Goal: Find specific page/section: Find specific page/section

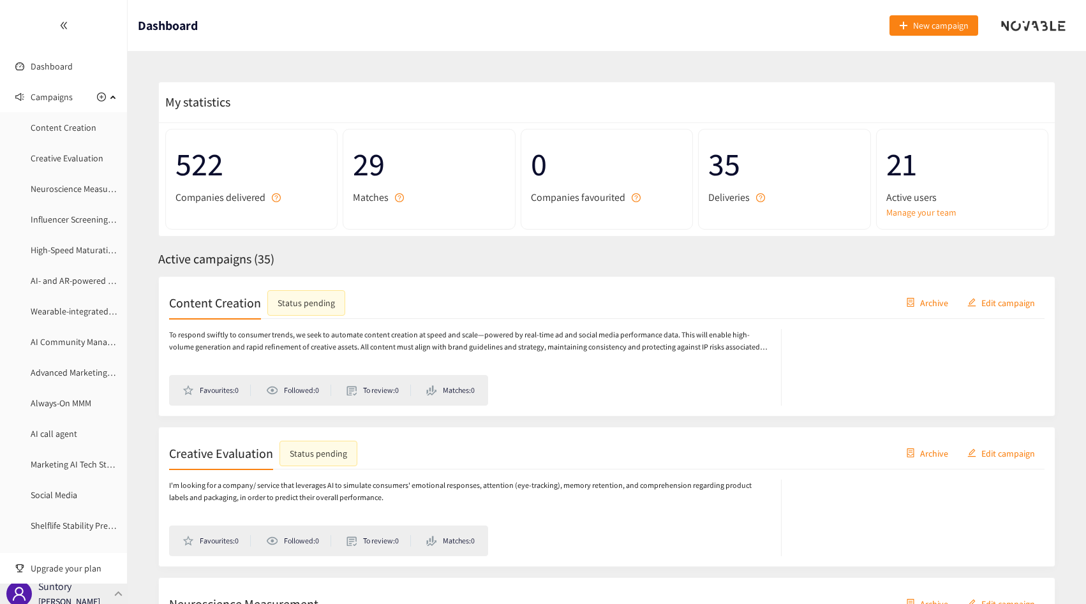
click at [70, 590] on p "Suntory" at bounding box center [54, 587] width 33 height 16
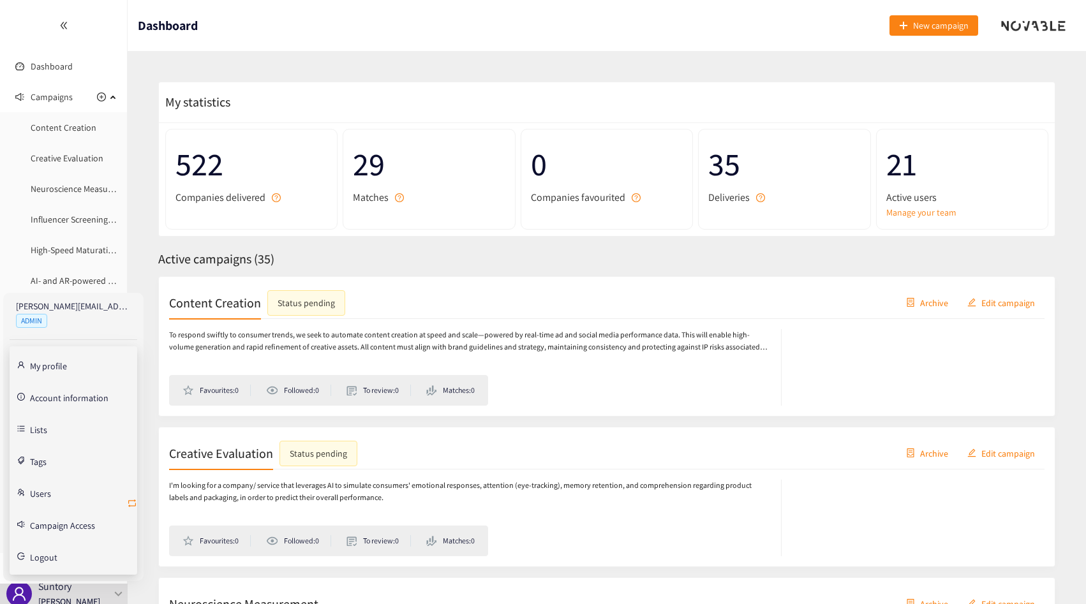
click at [133, 504] on icon "retweet" at bounding box center [132, 503] width 10 height 10
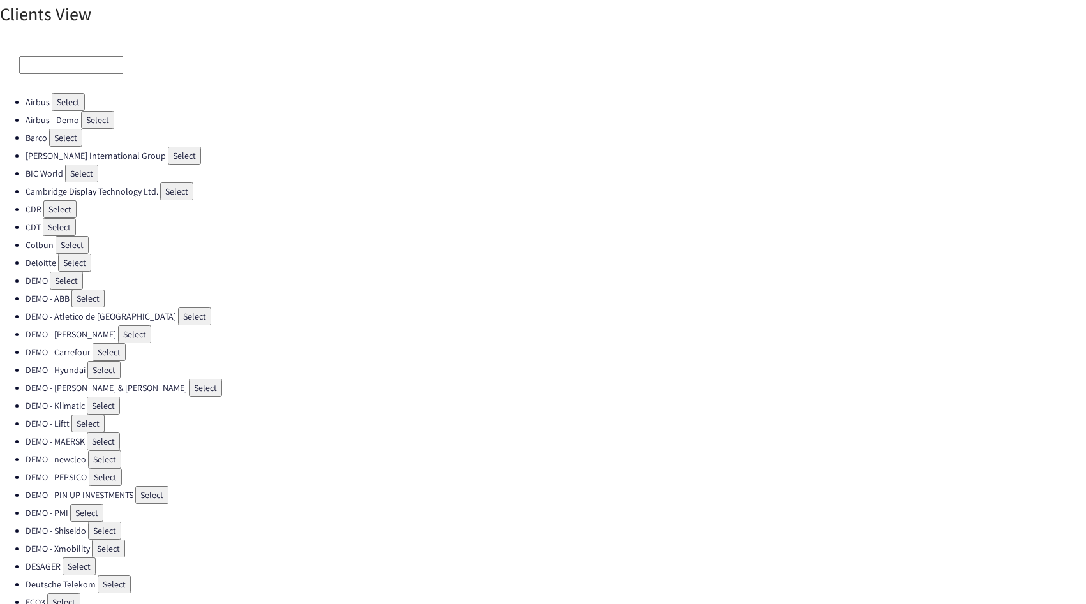
click at [92, 57] on input at bounding box center [71, 65] width 104 height 18
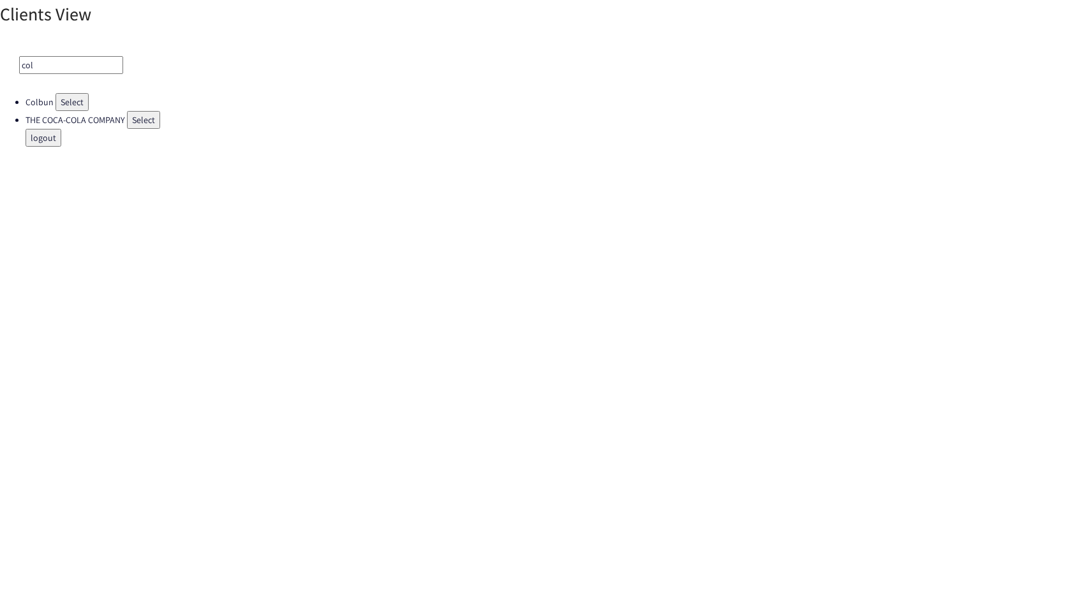
type input "col"
click at [73, 103] on button "Select" at bounding box center [72, 102] width 33 height 18
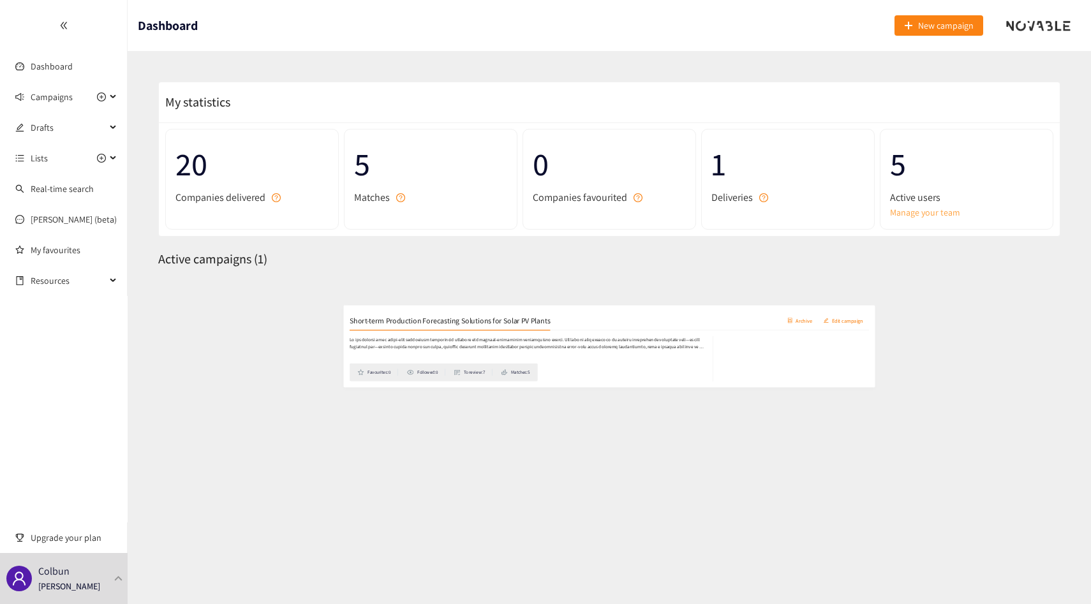
click at [944, 211] on link "Manage your team" at bounding box center [966, 213] width 153 height 14
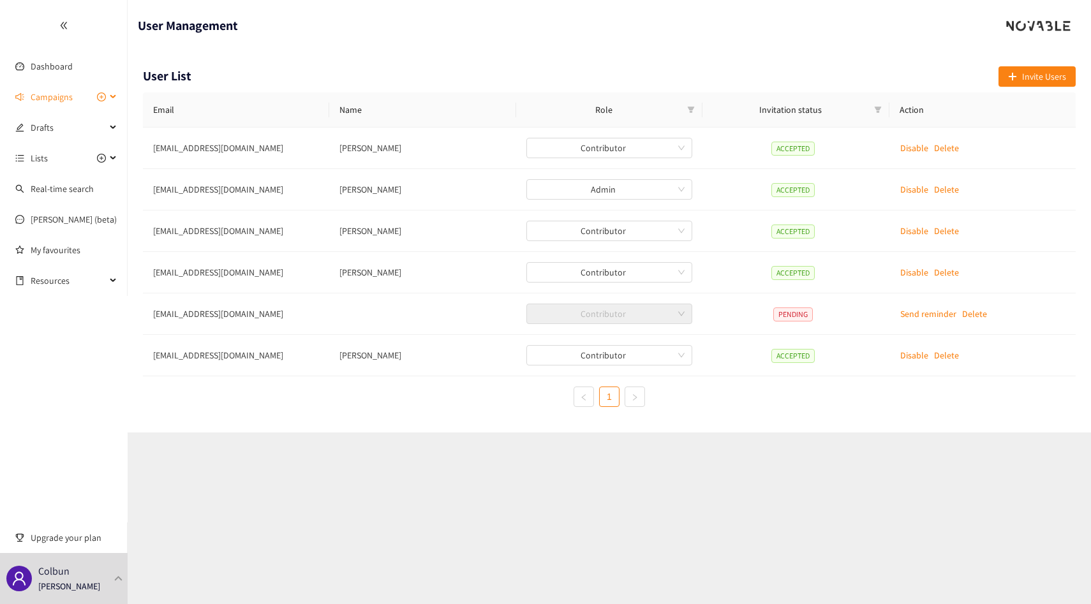
click at [59, 91] on span "Campaigns" at bounding box center [52, 97] width 42 height 26
click at [53, 123] on link "Short-term Production Forecasting Solutions for Solar PV Plants" at bounding box center [152, 127] width 243 height 11
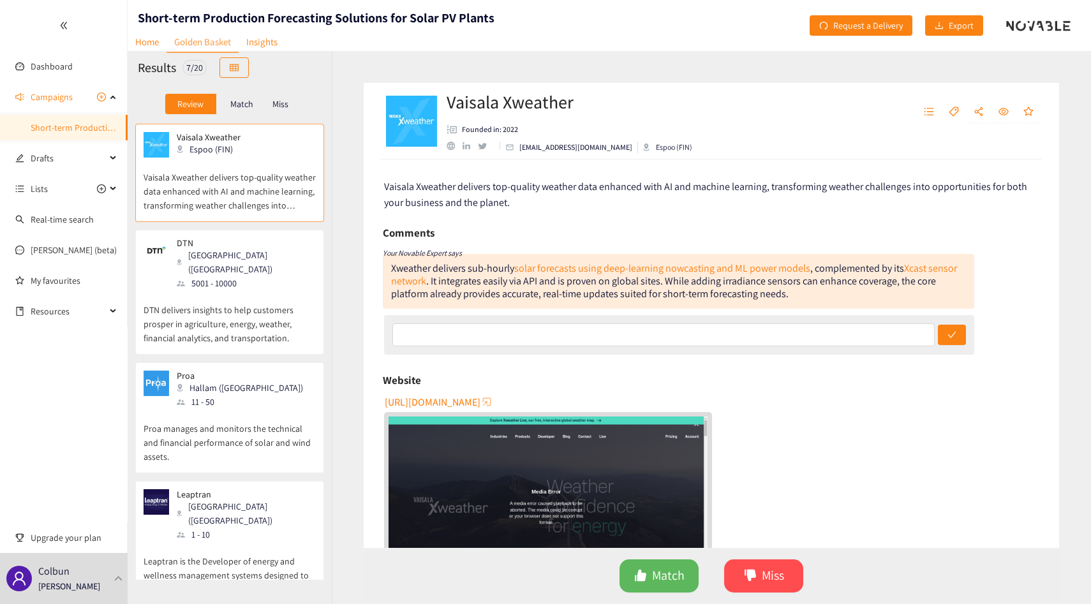
click at [241, 108] on p "Match" at bounding box center [241, 104] width 23 height 10
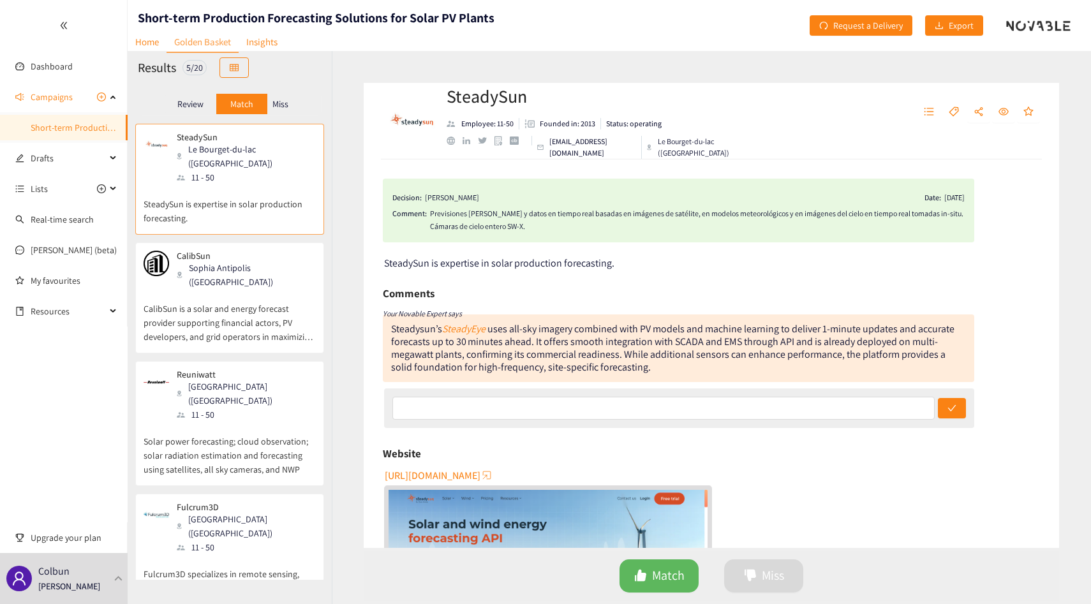
click at [285, 100] on p "Miss" at bounding box center [281, 104] width 16 height 10
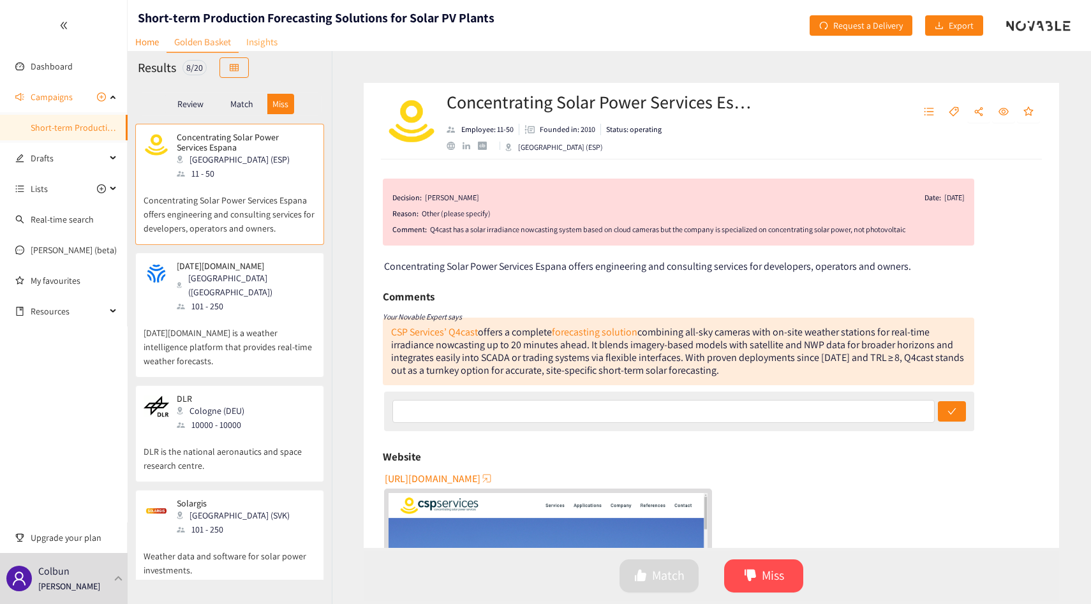
click at [267, 43] on link "Insights" at bounding box center [262, 42] width 47 height 20
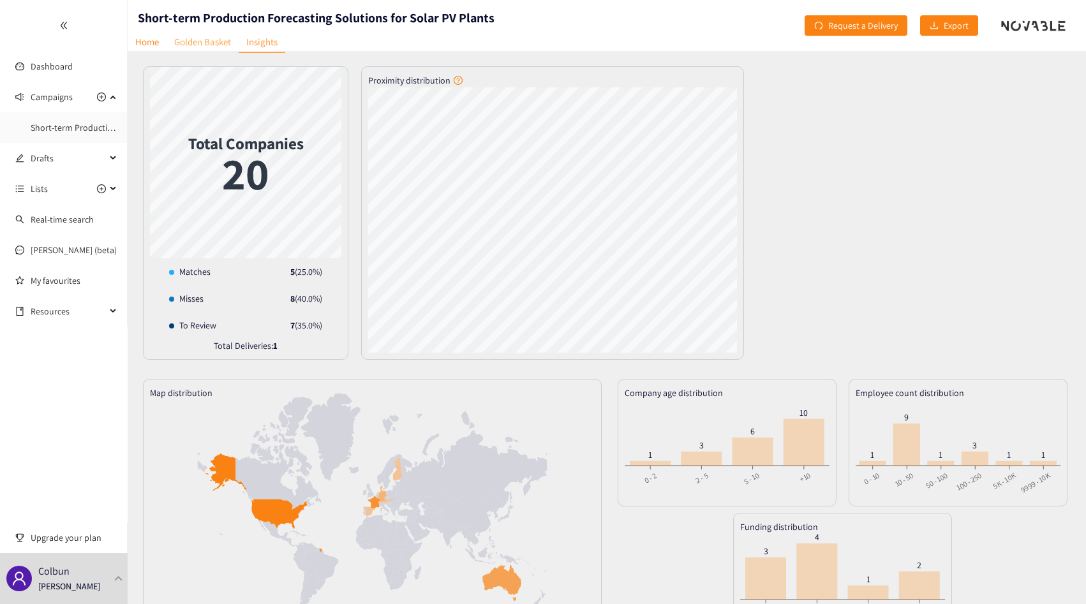
click at [218, 44] on link "Golden Basket" at bounding box center [203, 42] width 72 height 20
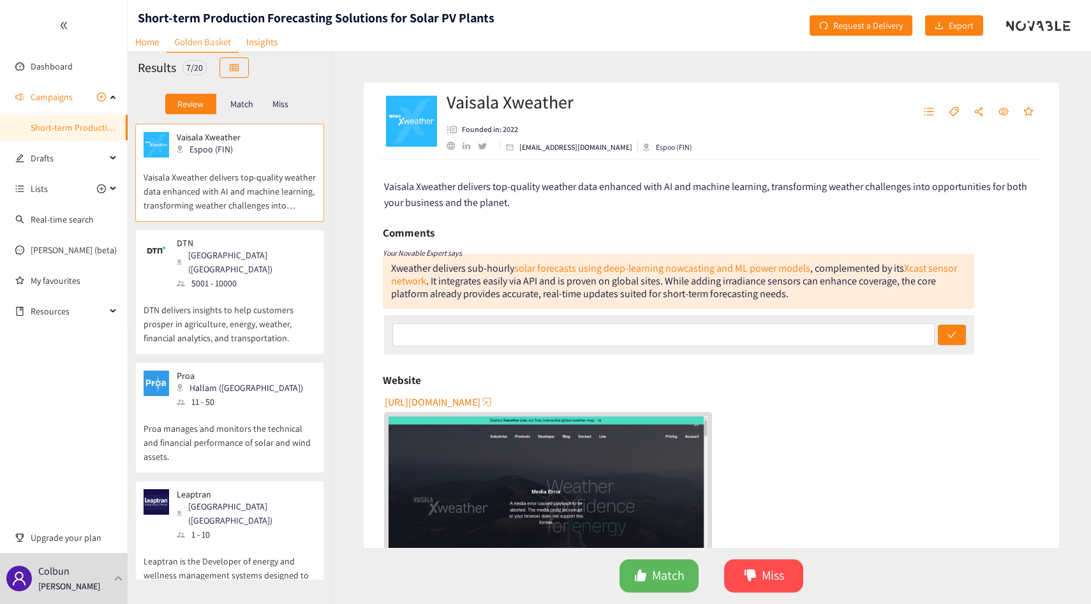
click at [241, 102] on p "Match" at bounding box center [241, 104] width 23 height 10
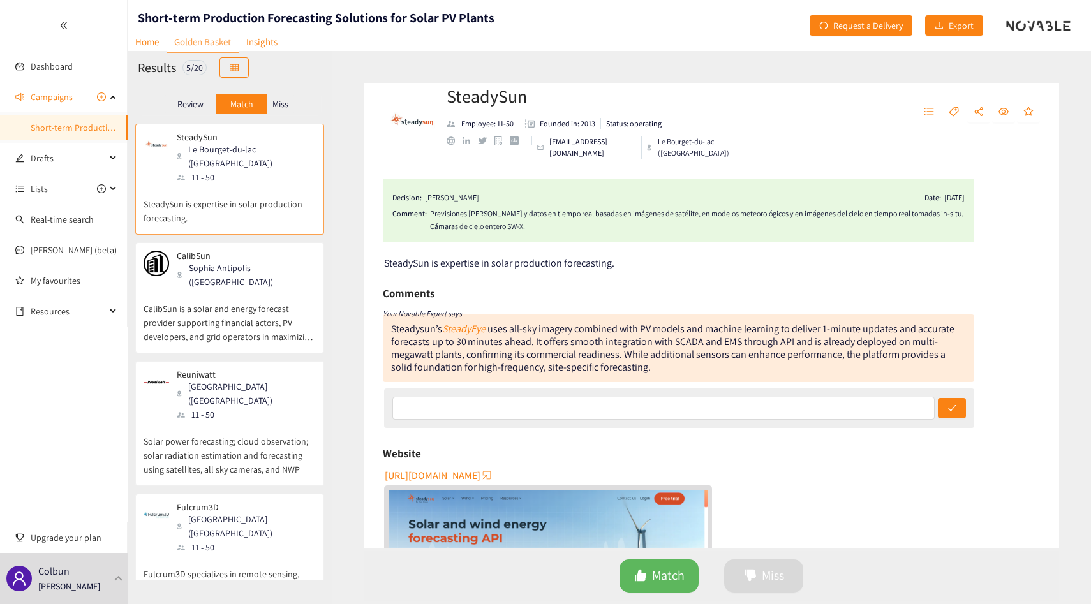
click at [281, 103] on p "Miss" at bounding box center [281, 104] width 16 height 10
